Goal: Information Seeking & Learning: Learn about a topic

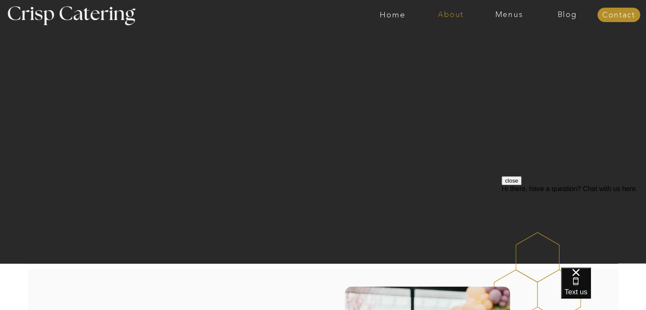
click at [456, 14] on nav "About" at bounding box center [451, 15] width 58 height 8
click at [503, 8] on div at bounding box center [365, 15] width 1347 height 30
click at [504, 13] on nav "Menus" at bounding box center [509, 15] width 58 height 8
click at [500, 53] on nav "Winter (Sep-Feb)" at bounding box center [509, 50] width 70 height 8
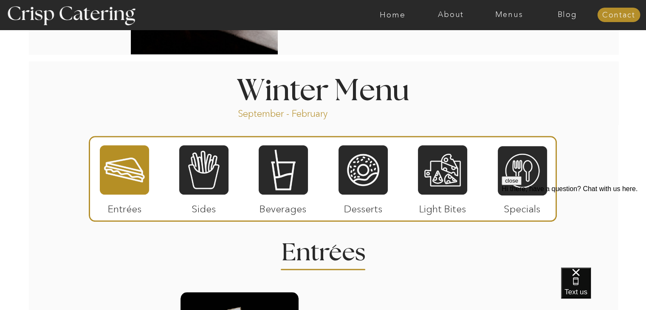
scroll to position [890, 0]
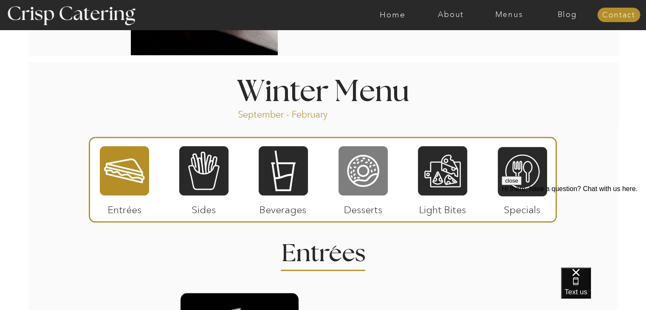
click at [376, 169] on div at bounding box center [363, 170] width 49 height 51
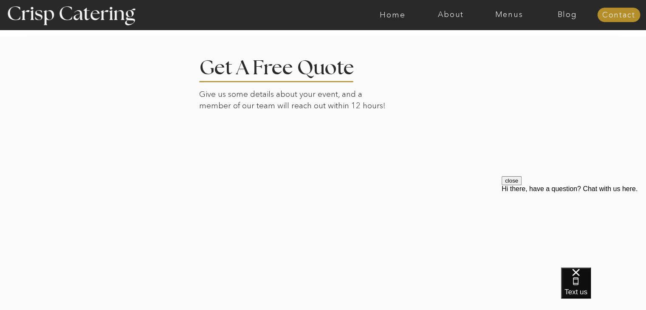
scroll to position [1957, 0]
